Goal: Obtain resource: Download file/media

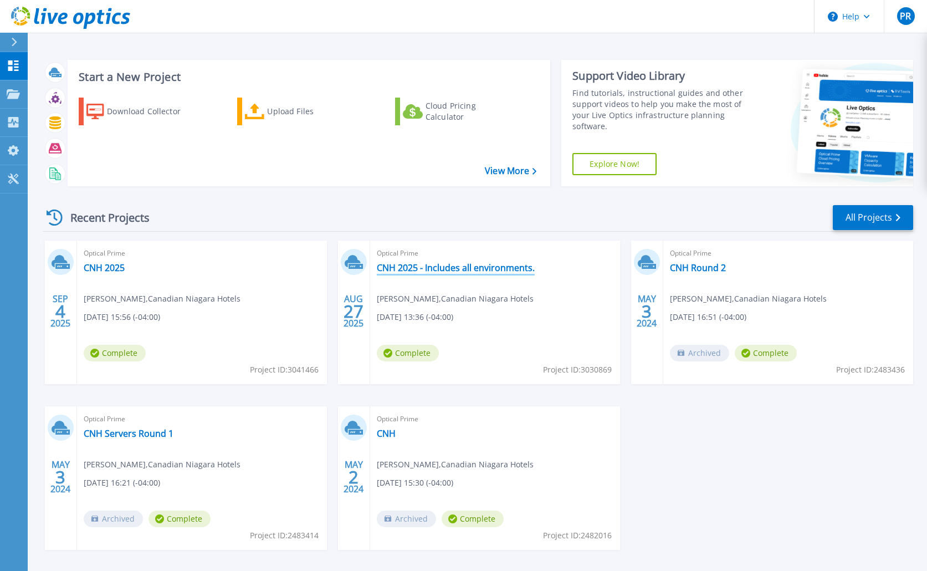
click at [428, 271] on link "CNH 2025 - Includes all environments." at bounding box center [456, 267] width 158 height 11
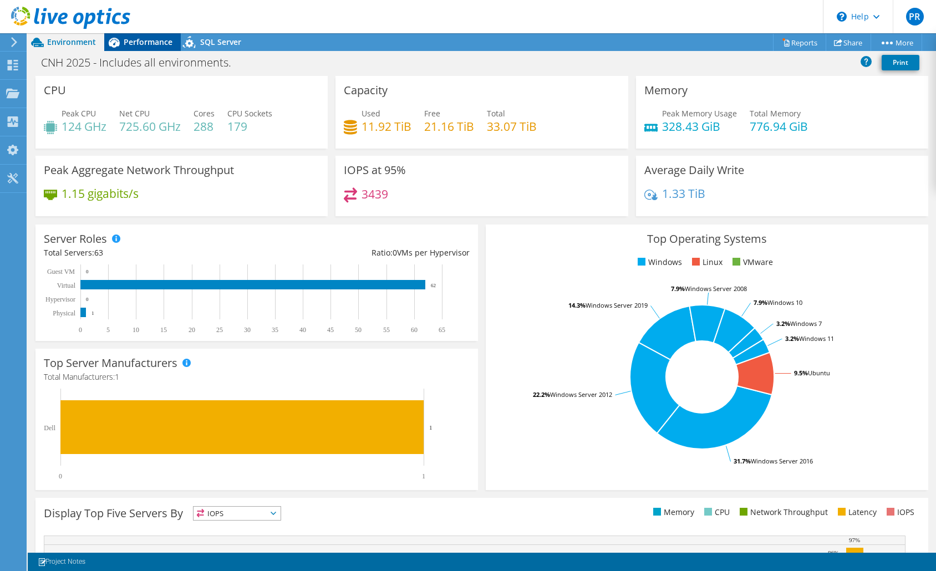
click at [136, 42] on span "Performance" at bounding box center [148, 42] width 49 height 11
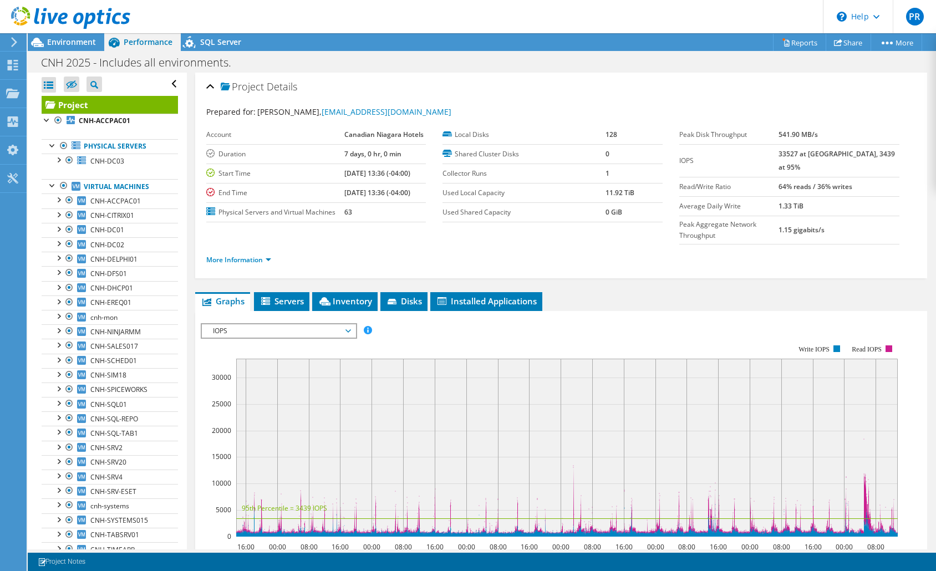
click at [322, 324] on span "IOPS" at bounding box center [278, 330] width 142 height 13
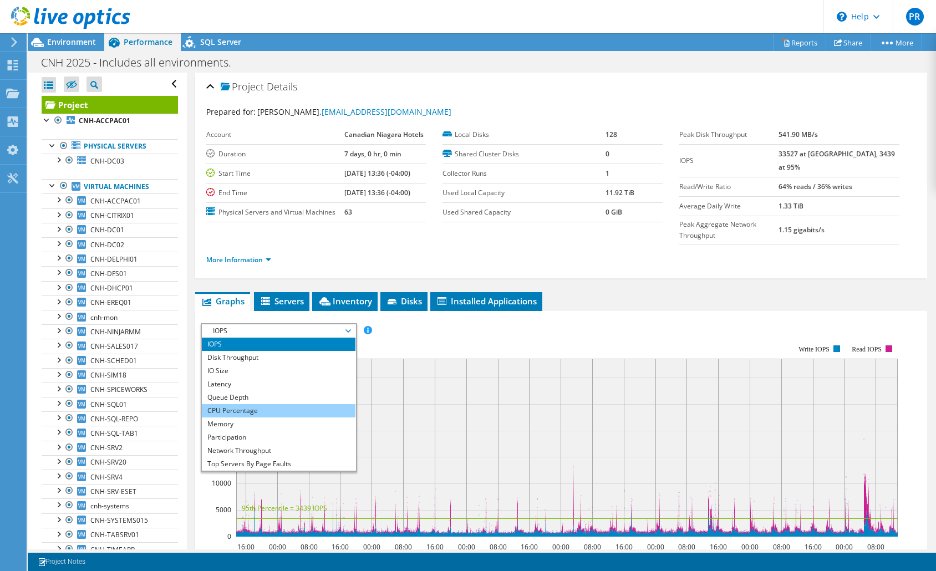
click at [264, 404] on li "CPU Percentage" at bounding box center [279, 410] width 154 height 13
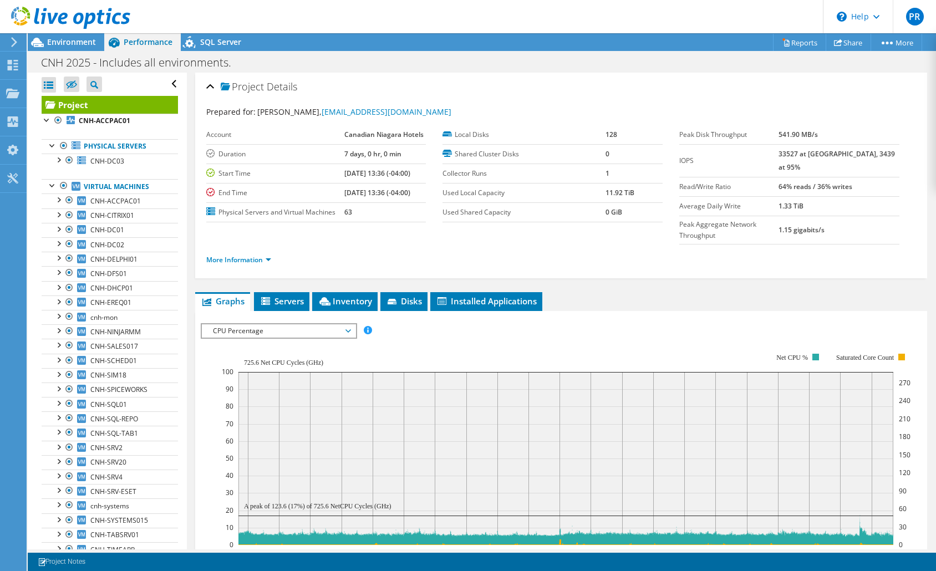
scroll to position [111, 0]
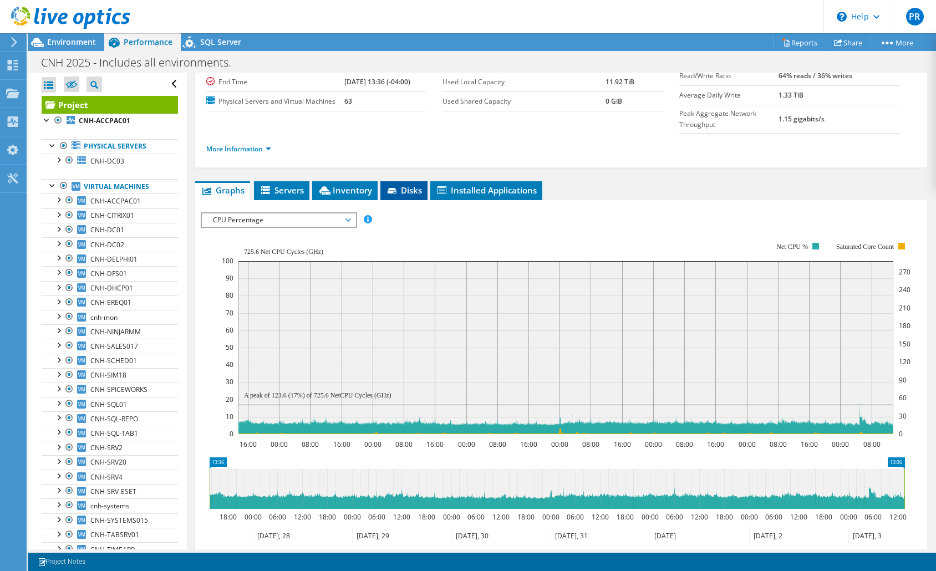
click at [399, 181] on li "Disks" at bounding box center [403, 190] width 47 height 19
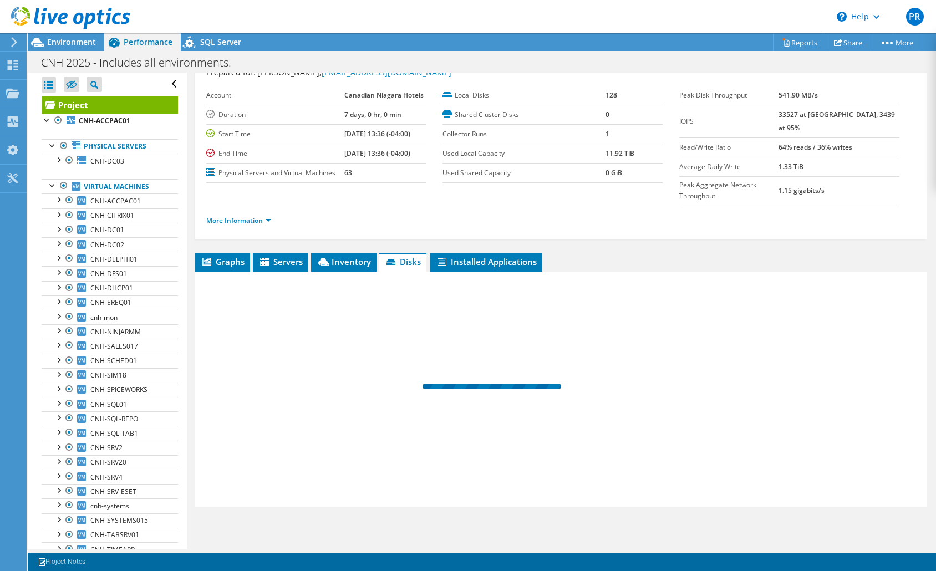
scroll to position [17, 0]
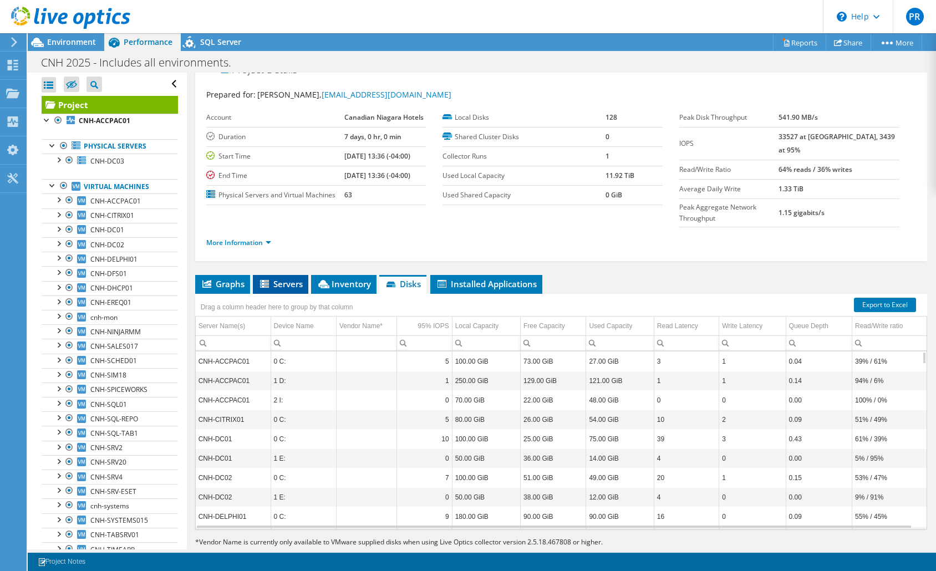
click at [281, 278] on span "Servers" at bounding box center [280, 283] width 44 height 11
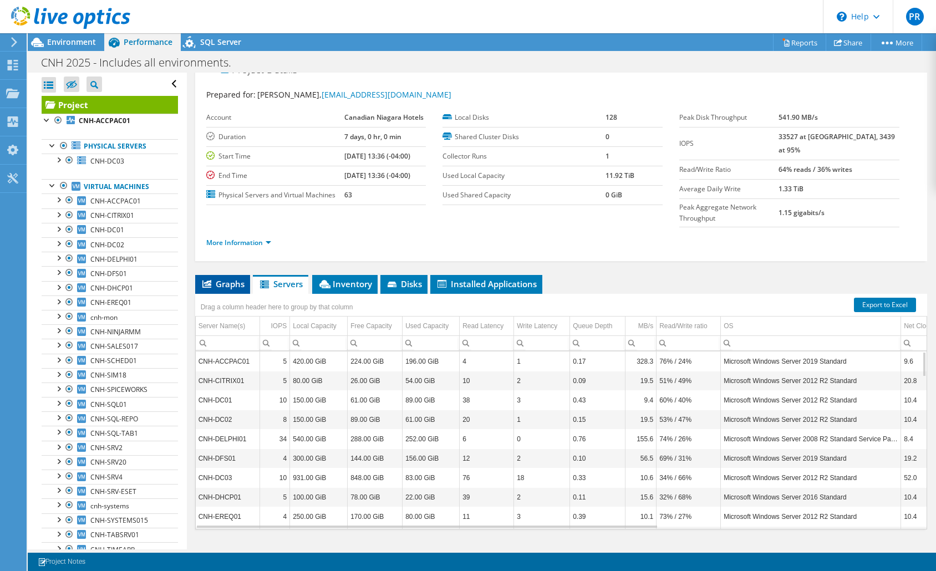
click at [225, 278] on span "Graphs" at bounding box center [223, 283] width 44 height 11
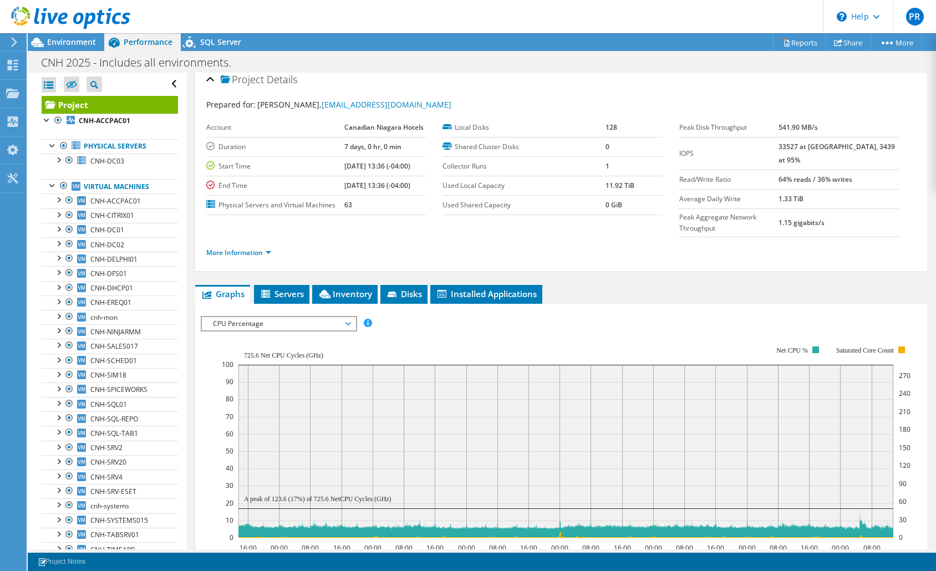
scroll to position [0, 0]
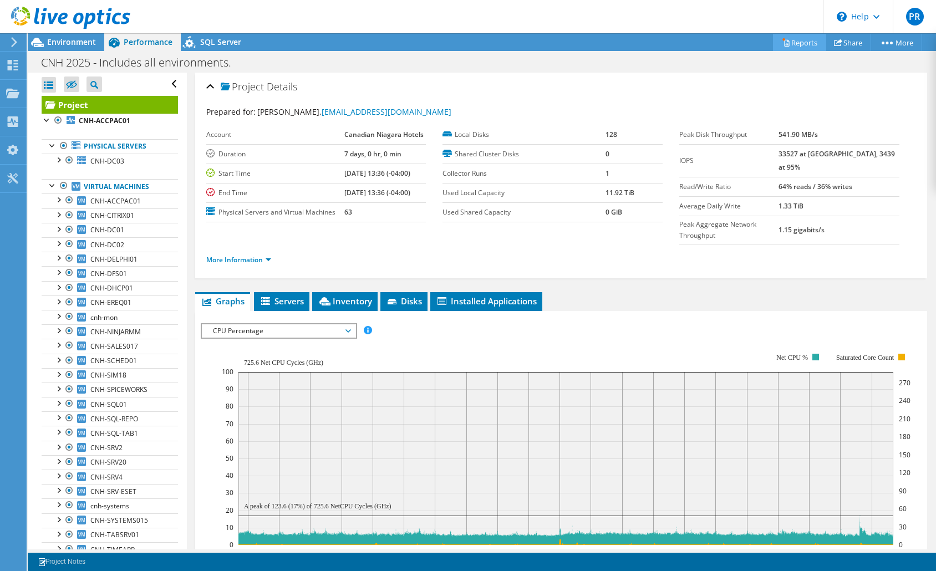
click at [789, 42] on link "Reports" at bounding box center [799, 42] width 53 height 17
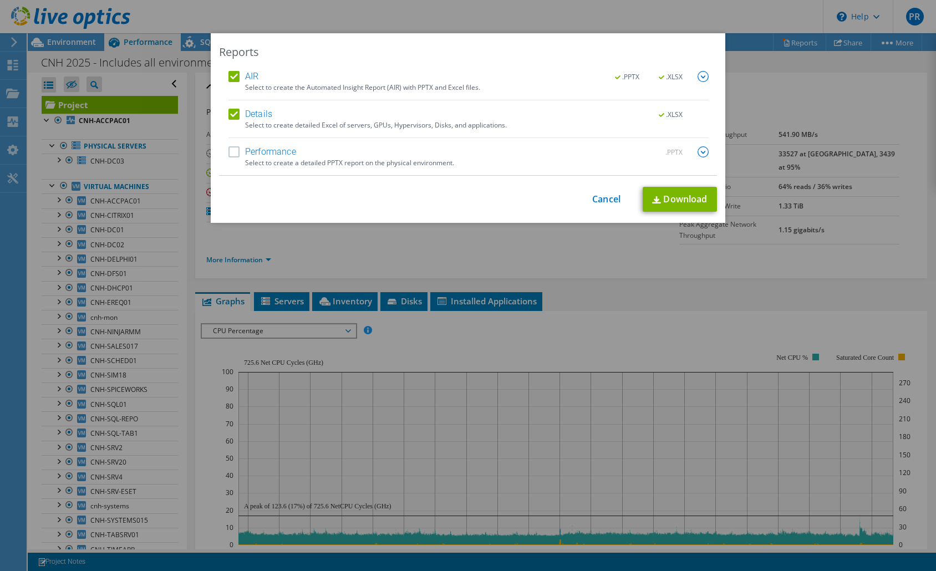
click at [230, 150] on label "Performance" at bounding box center [262, 151] width 68 height 11
click at [0, 0] on input "Performance" at bounding box center [0, 0] width 0 height 0
click at [670, 201] on link "Download" at bounding box center [680, 199] width 74 height 25
click at [699, 27] on div "Reports AIR .PPTX .XLSX Select to create the Automated Insight Report (AIR) wit…" at bounding box center [468, 285] width 936 height 571
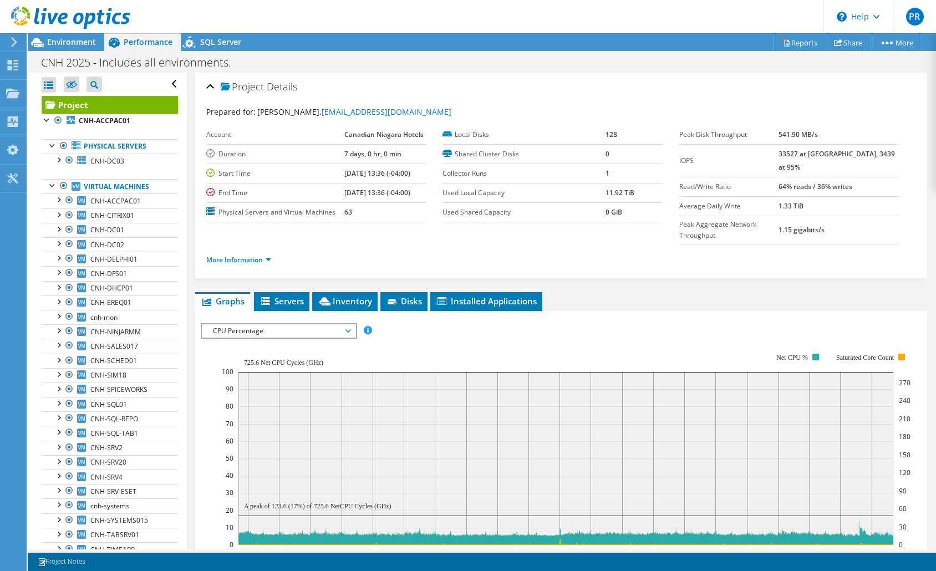
click at [770, 254] on div "Project Details Prepared for: [PERSON_NAME], [EMAIL_ADDRESS][DOMAIN_NAME] Accou…" at bounding box center [561, 176] width 732 height 206
click at [233, 38] on span "SQL Server" at bounding box center [220, 42] width 41 height 11
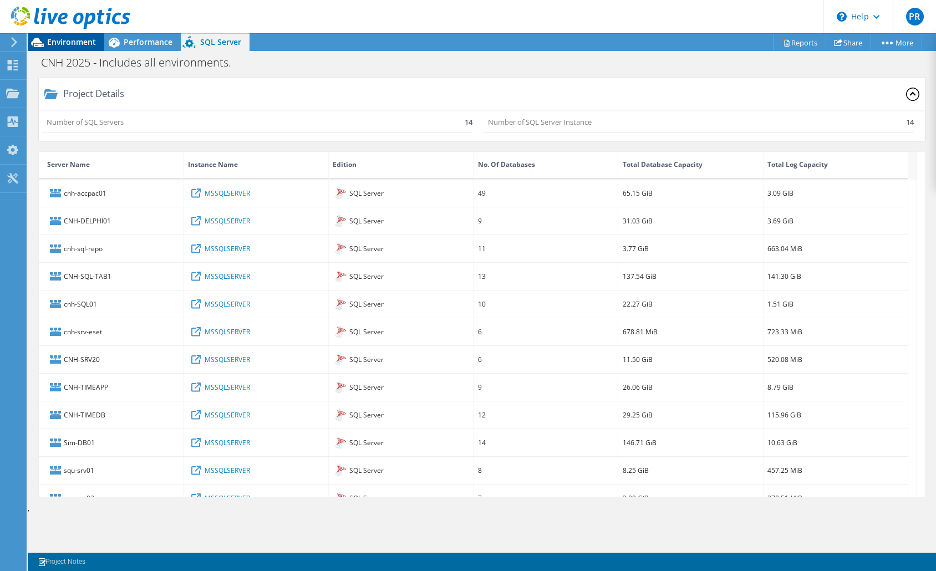
click at [60, 40] on span "Environment" at bounding box center [71, 42] width 49 height 11
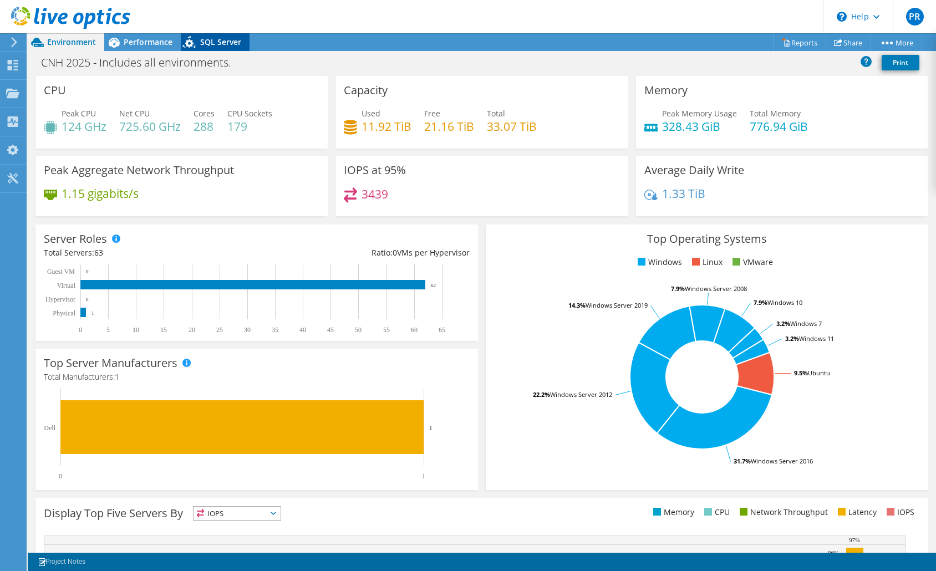
click at [233, 41] on span "SQL Server" at bounding box center [220, 42] width 41 height 11
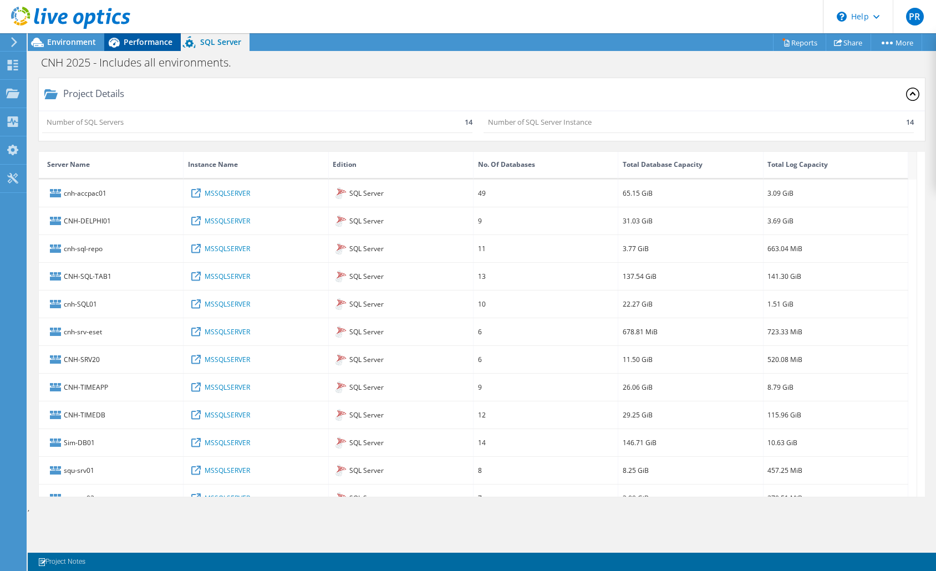
click at [145, 42] on span "Performance" at bounding box center [148, 42] width 49 height 11
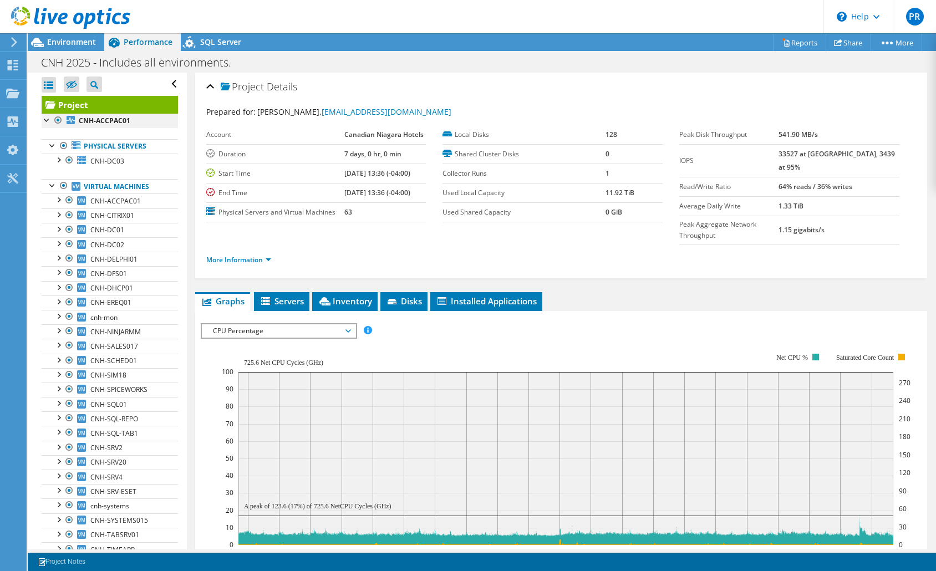
click at [42, 122] on div at bounding box center [47, 119] width 11 height 11
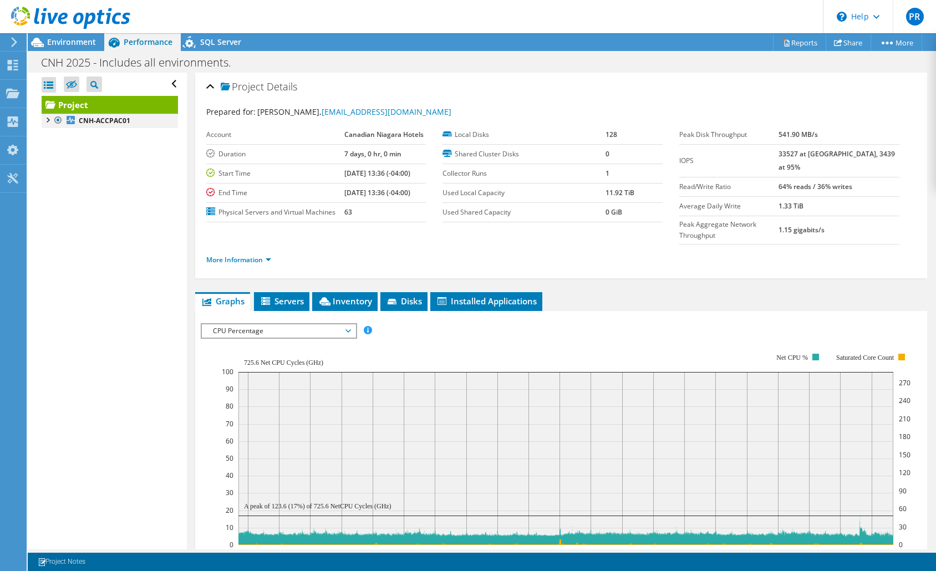
click at [45, 122] on div at bounding box center [47, 119] width 11 height 11
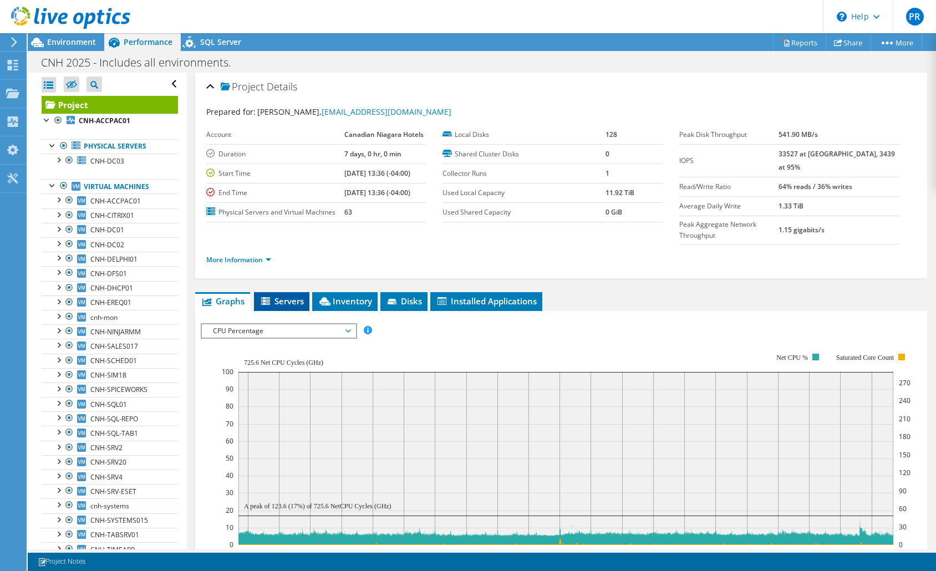
click at [278, 295] on span "Servers" at bounding box center [281, 300] width 44 height 11
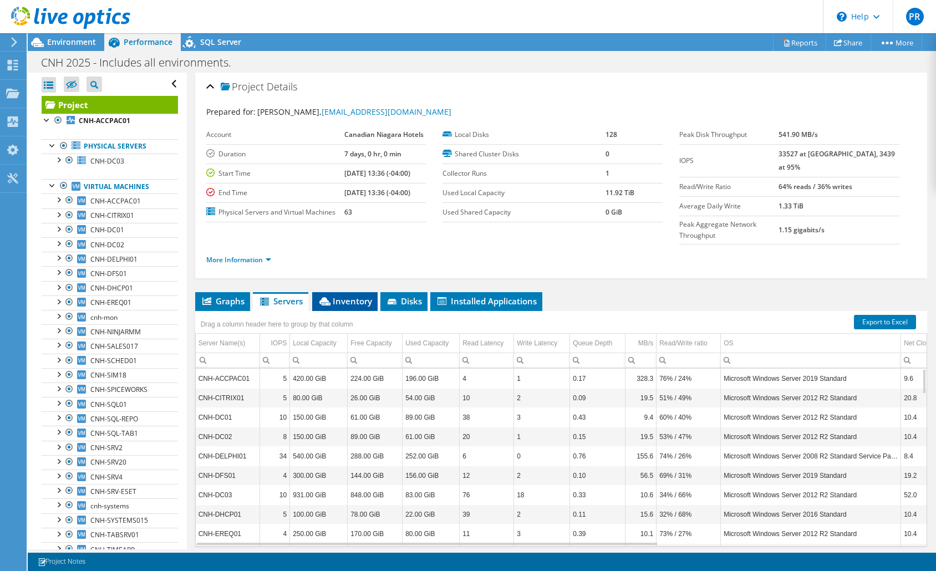
click at [353, 295] on span "Inventory" at bounding box center [345, 300] width 54 height 11
